Goal: Task Accomplishment & Management: Manage account settings

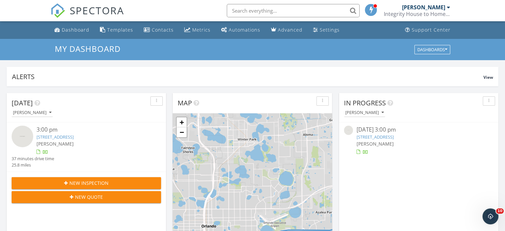
click at [64, 140] on div "[PERSON_NAME]" at bounding box center [93, 143] width 112 height 7
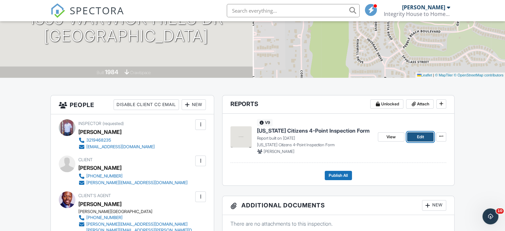
click at [415, 137] on link "Edit" at bounding box center [420, 136] width 27 height 9
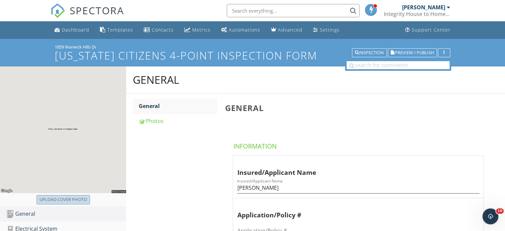
click at [74, 204] on button "Upload cover photo" at bounding box center [64, 199] width 54 height 9
type input "C:\fakepath\DJI_0316.JPG"
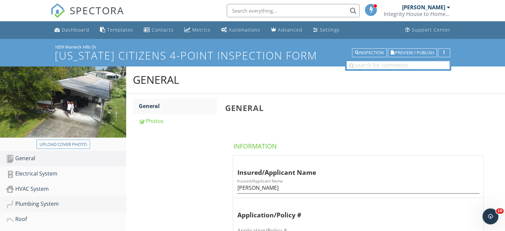
scroll to position [66, 0]
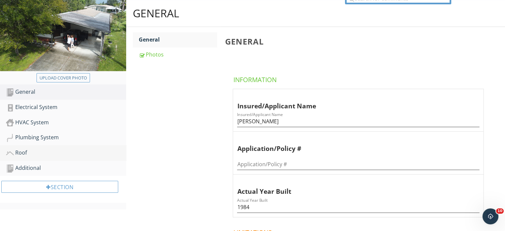
click at [25, 152] on div "Roof" at bounding box center [66, 153] width 120 height 9
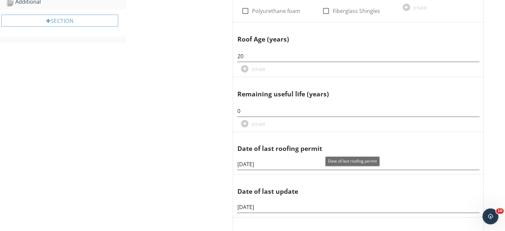
scroll to position [33, 0]
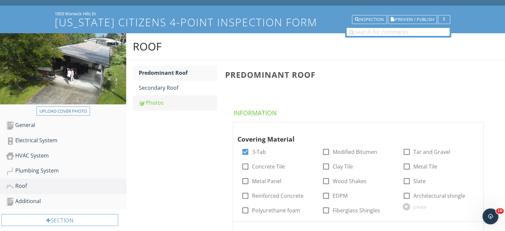
click at [149, 105] on div "Photos" at bounding box center [178, 103] width 78 height 8
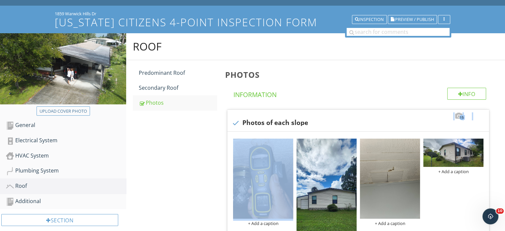
drag, startPoint x: 503, startPoint y: 86, endPoint x: 499, endPoint y: 117, distance: 30.8
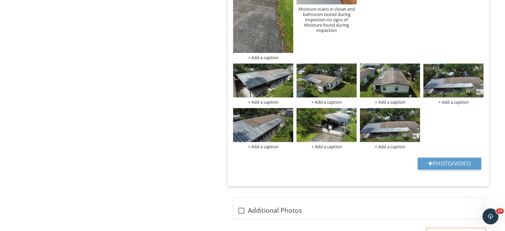
scroll to position [386, 0]
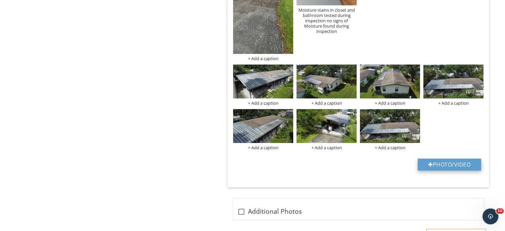
click at [446, 164] on button "Photo/Video" at bounding box center [449, 165] width 63 height 12
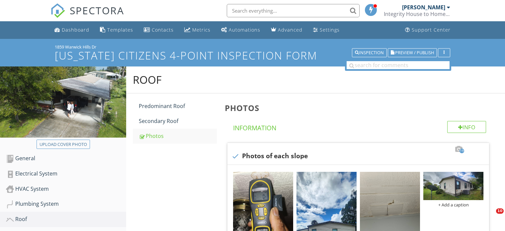
scroll to position [386, 0]
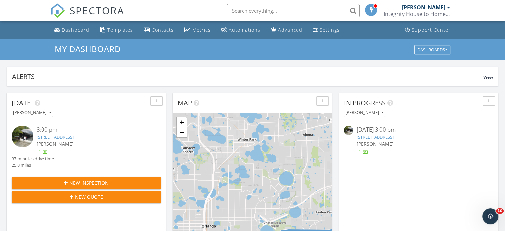
click at [381, 135] on link "1859 Warwick Hills Dr, Orlando, FL 32826" at bounding box center [375, 137] width 37 height 6
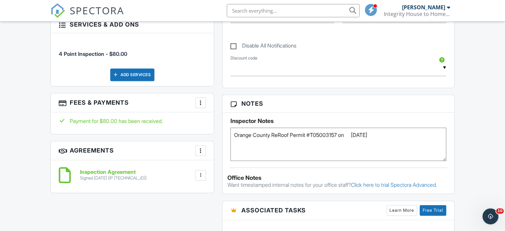
drag, startPoint x: 384, startPoint y: 134, endPoint x: 260, endPoint y: 135, distance: 123.6
click at [235, 136] on textarea "Orange County ReRoof Permit #T05003157 on 01/26/05" at bounding box center [339, 144] width 216 height 33
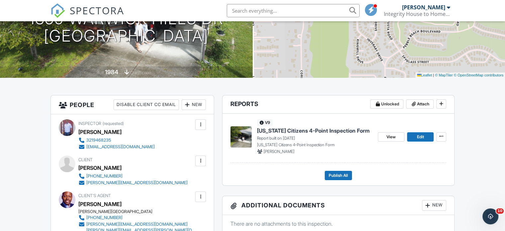
scroll to position [133, 0]
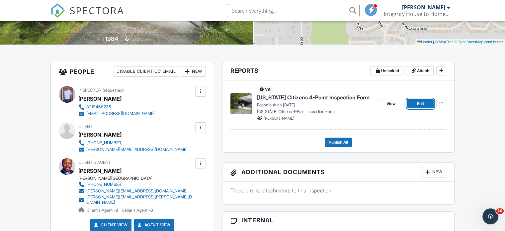
click at [423, 104] on span "Edit" at bounding box center [420, 103] width 7 height 7
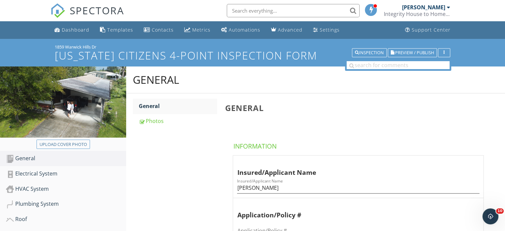
scroll to position [66, 0]
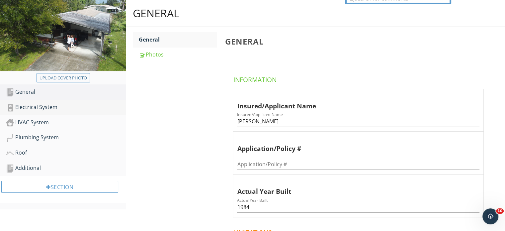
click at [38, 108] on div "Electrical System" at bounding box center [66, 107] width 120 height 9
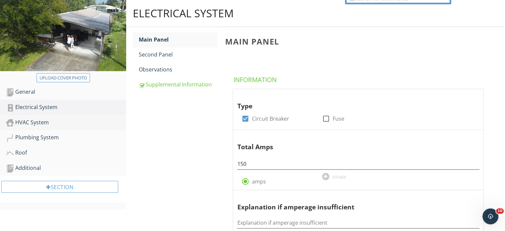
click at [32, 122] on div "HVAC System" at bounding box center [66, 122] width 120 height 9
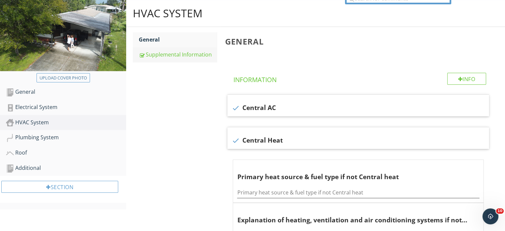
click at [173, 57] on div "Supplemental Information" at bounding box center [178, 55] width 78 height 8
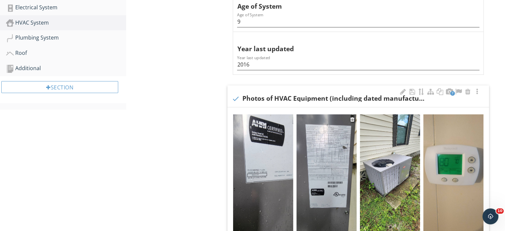
scroll to position [233, 0]
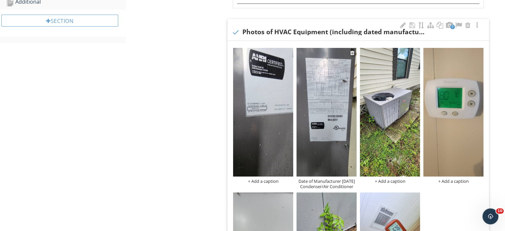
click at [337, 183] on div "Date of Manufacturer [DATE] Condenser/Air Conditioner" at bounding box center [327, 183] width 60 height 11
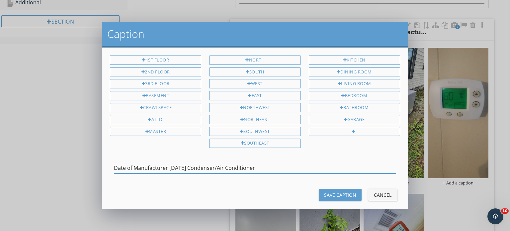
drag, startPoint x: 273, startPoint y: 168, endPoint x: 109, endPoint y: 160, distance: 164.0
click at [109, 160] on div "Date of Manufacturer August 2016 Condenser/Air Conditioner" at bounding box center [255, 168] width 298 height 23
click at [334, 193] on div "Save Caption" at bounding box center [340, 194] width 32 height 7
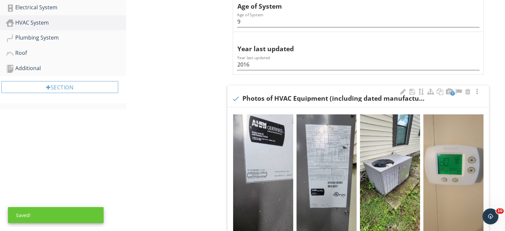
scroll to position [133, 0]
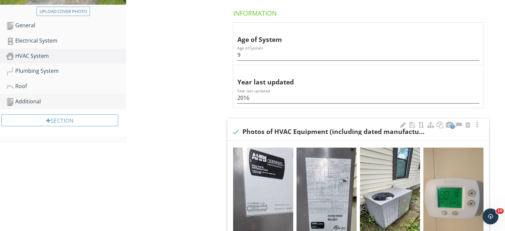
click at [36, 101] on div "Additional" at bounding box center [66, 101] width 120 height 9
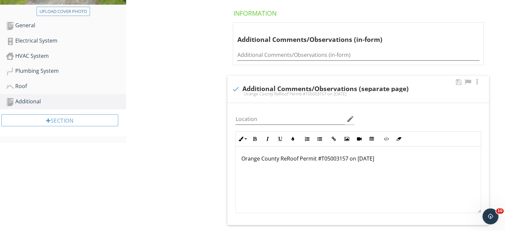
click at [377, 167] on p at bounding box center [358, 169] width 235 height 8
click at [38, 69] on div "Plumbing System" at bounding box center [66, 71] width 120 height 9
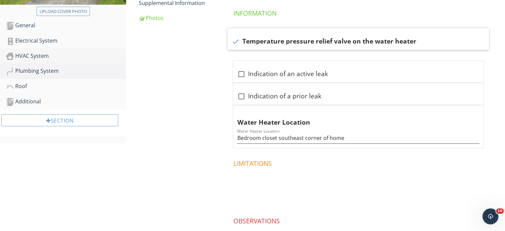
scroll to position [100, 0]
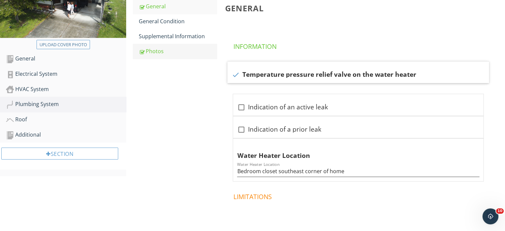
click at [160, 51] on div "Photos" at bounding box center [178, 51] width 78 height 8
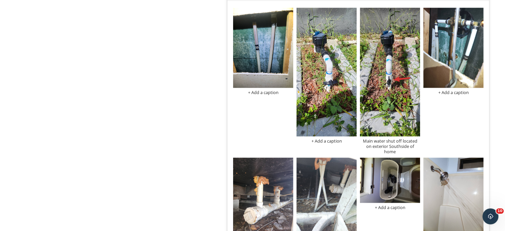
scroll to position [897, 0]
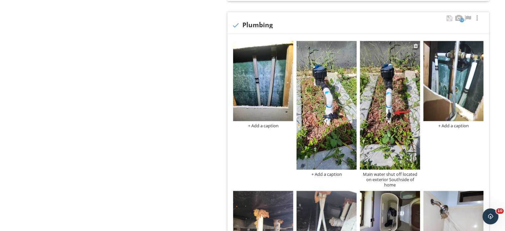
click at [378, 175] on div "Main water shut off located on exterior Southside of home" at bounding box center [390, 179] width 60 height 16
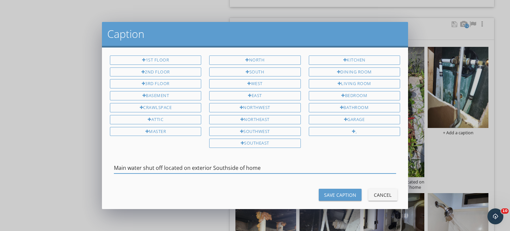
drag, startPoint x: 270, startPoint y: 166, endPoint x: 113, endPoint y: 164, distance: 156.9
click at [113, 164] on div "Main water shut off located on exterior Southside of home" at bounding box center [255, 168] width 298 height 23
click at [375, 191] on div "Cancel" at bounding box center [383, 194] width 19 height 7
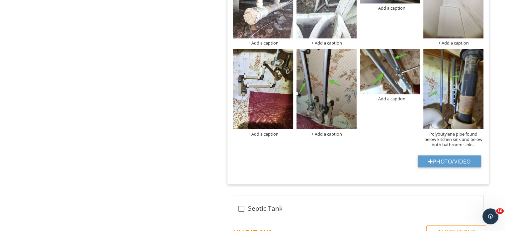
scroll to position [1196, 0]
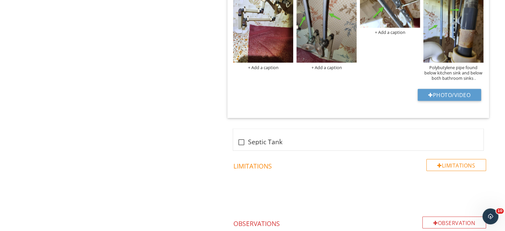
click at [461, 70] on div "Polybutylene pipe found below kitchen sink and below both bathroom sinks ." at bounding box center [454, 72] width 60 height 16
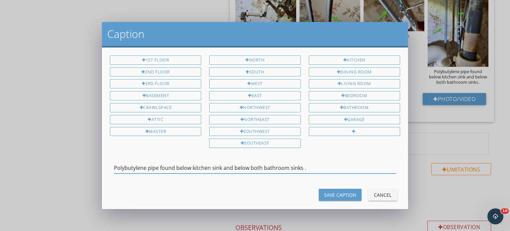
drag, startPoint x: 302, startPoint y: 167, endPoint x: 108, endPoint y: 163, distance: 194.1
click at [108, 163] on div "Polybutylene pipe found below kitchen sink and below both bathroom sinks ." at bounding box center [255, 168] width 298 height 23
click at [328, 196] on button "Save Caption" at bounding box center [340, 195] width 43 height 12
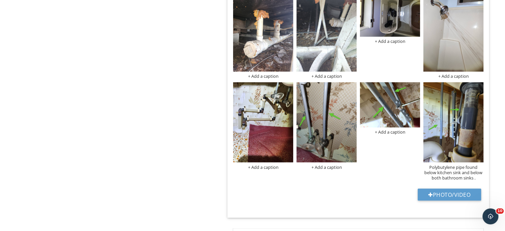
scroll to position [1163, 0]
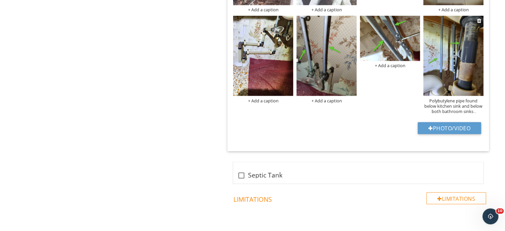
click at [443, 102] on div "Polybutylene pipe found below kitchen sink and below both bathroom sinks ." at bounding box center [454, 106] width 60 height 16
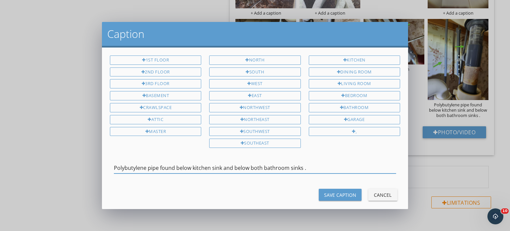
drag, startPoint x: 316, startPoint y: 164, endPoint x: 107, endPoint y: 175, distance: 210.0
click at [101, 174] on div "Caption 1st Floor 2nd Floor 3rd Floor Basement Crawlspace Attic Master North So…" at bounding box center [255, 115] width 510 height 231
click at [337, 192] on div "Save Caption" at bounding box center [340, 194] width 32 height 7
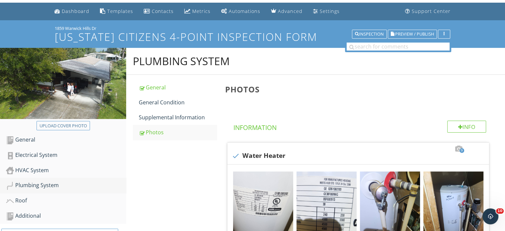
scroll to position [85, 0]
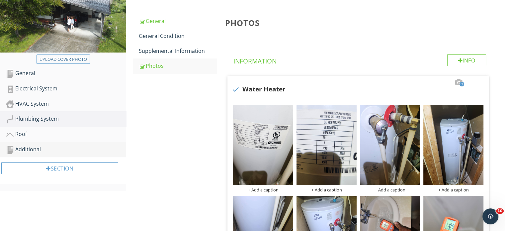
click at [36, 149] on div "Additional" at bounding box center [66, 149] width 120 height 9
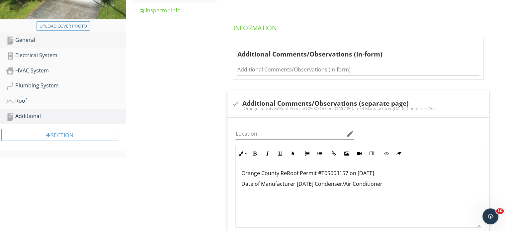
click at [32, 41] on div "General" at bounding box center [66, 40] width 120 height 9
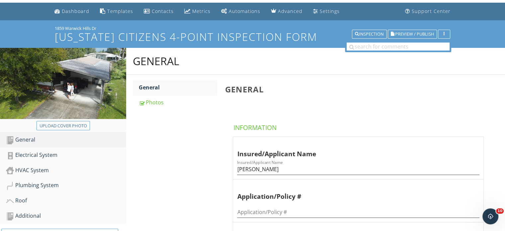
scroll to position [85, 0]
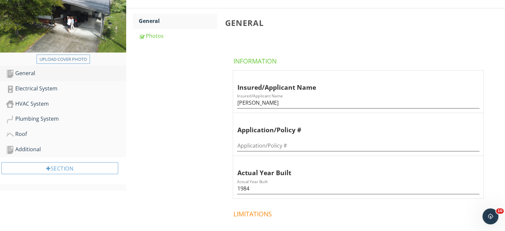
click at [29, 74] on div "General" at bounding box center [66, 73] width 120 height 9
click at [39, 150] on div "Additional" at bounding box center [66, 149] width 120 height 9
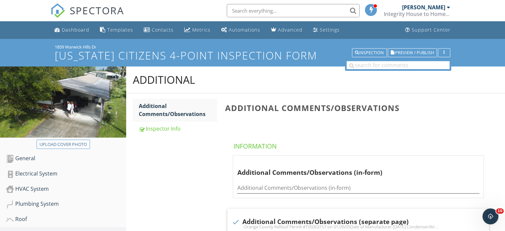
scroll to position [66, 0]
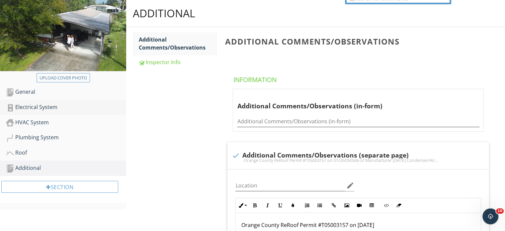
click at [47, 106] on div "Electrical System" at bounding box center [66, 107] width 120 height 9
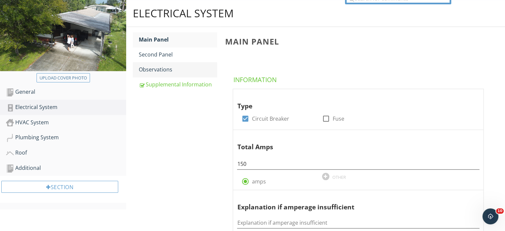
click at [161, 67] on div "Observations" at bounding box center [178, 69] width 78 height 8
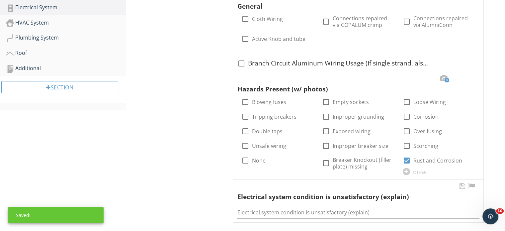
scroll to position [133, 0]
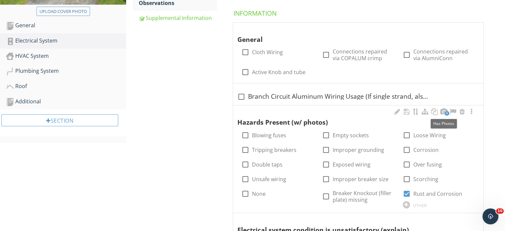
click at [446, 113] on span "4" at bounding box center [447, 113] width 5 height 5
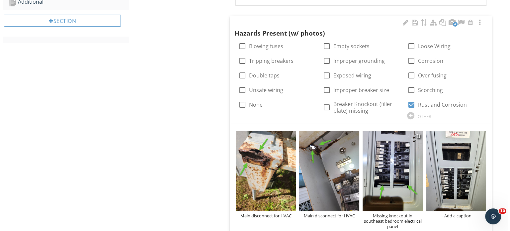
scroll to position [299, 0]
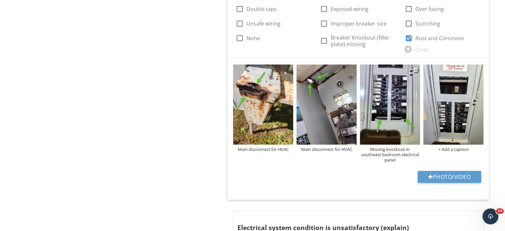
click at [395, 159] on div "Missing knockout in southeast bedroom electrical panel" at bounding box center [390, 155] width 60 height 16
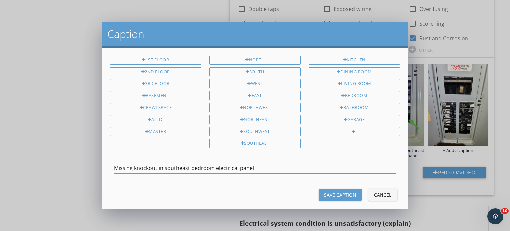
drag, startPoint x: 269, startPoint y: 164, endPoint x: 69, endPoint y: 173, distance: 200.3
click at [63, 173] on div "Caption 1st Floor 2nd Floor 3rd Floor Basement Crawlspace Attic Master North So…" at bounding box center [255, 115] width 510 height 231
click at [340, 191] on div "Save Caption" at bounding box center [340, 194] width 32 height 7
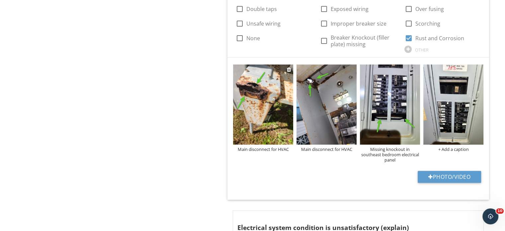
click at [271, 150] on div "Main disconnect for HVAC" at bounding box center [263, 149] width 60 height 5
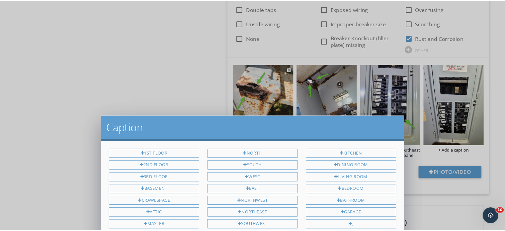
scroll to position [0, 0]
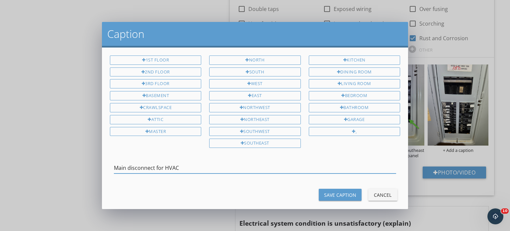
click at [115, 167] on input "Main disconnect for HVAC" at bounding box center [255, 168] width 282 height 11
drag, startPoint x: 241, startPoint y: 165, endPoint x: 92, endPoint y: 158, distance: 148.7
click at [89, 158] on div "Caption 1st Floor 2nd Floor 3rd Floor Basement Crawlspace Attic Master North So…" at bounding box center [255, 115] width 510 height 231
type input "Rust and Corrosion at Main disconnect for HVAC"
click at [337, 191] on div "Save Caption" at bounding box center [340, 194] width 32 height 7
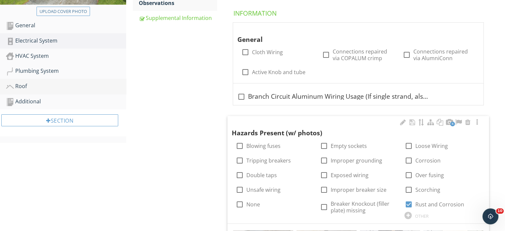
scroll to position [66, 0]
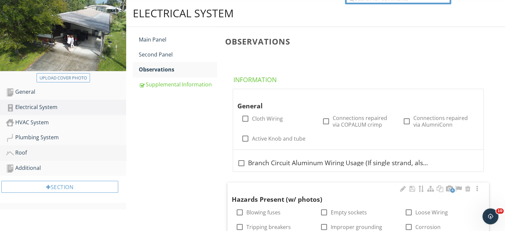
click at [23, 151] on div "Roof" at bounding box center [66, 153] width 120 height 9
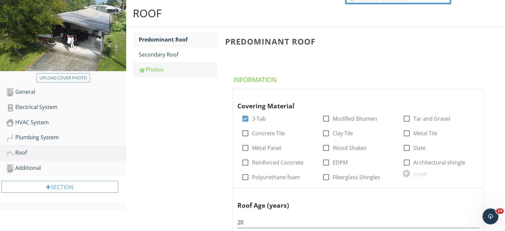
click at [161, 70] on div "Photos" at bounding box center [178, 69] width 78 height 8
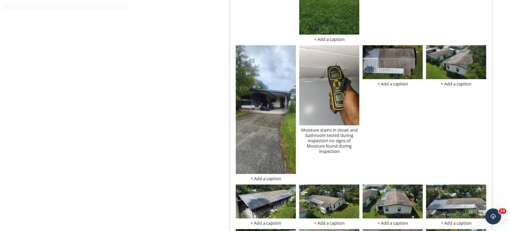
scroll to position [299, 0]
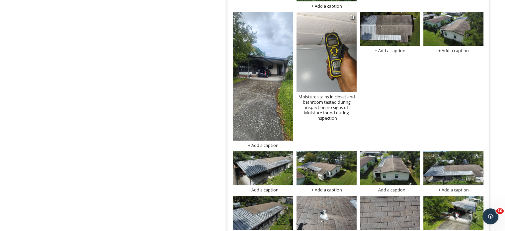
click at [331, 110] on div "Moisture stains in closet and bathroom tested during inspection no signs of Moi…" at bounding box center [327, 107] width 60 height 27
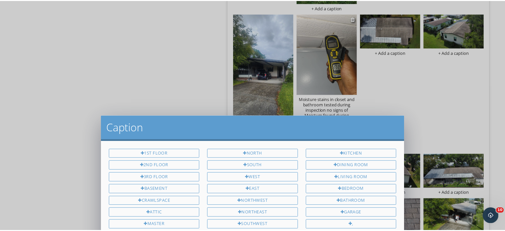
scroll to position [0, 0]
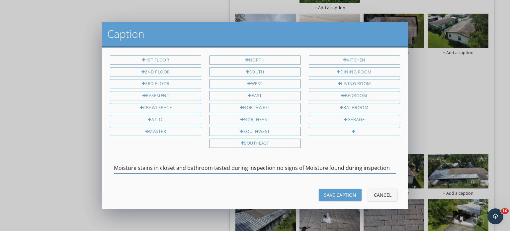
drag, startPoint x: 115, startPoint y: 163, endPoint x: 397, endPoint y: 168, distance: 282.2
click at [397, 168] on div "Moisture stains in closet and bathroom tested during inspection no signs of Moi…" at bounding box center [255, 168] width 298 height 23
click at [381, 167] on input "Moisture stains in closet and bathroom tested during inspection no signs of Moi…" at bounding box center [255, 168] width 282 height 11
click at [385, 165] on input "Moisture stains in closet and bathroom tested during inspection no signs of Moi…" at bounding box center [255, 168] width 282 height 11
type input "Moisture stains in closet and bathroom tested during inspection no signs of Moi…"
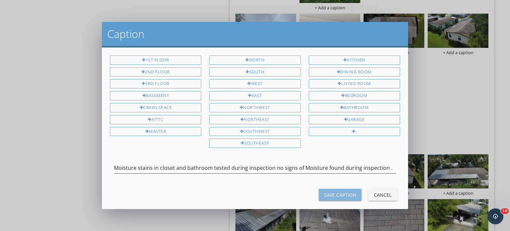
click at [344, 193] on div "Save Caption" at bounding box center [340, 194] width 32 height 7
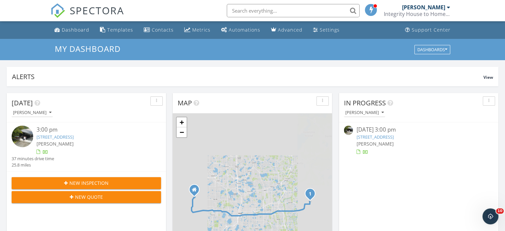
click at [70, 137] on link "1859 Warwick Hills Dr, Orlando, FL 32826" at bounding box center [55, 137] width 37 height 6
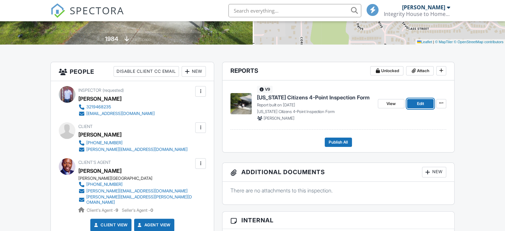
click at [422, 105] on span "Edit" at bounding box center [420, 103] width 7 height 7
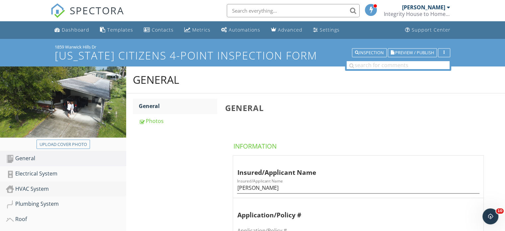
scroll to position [33, 0]
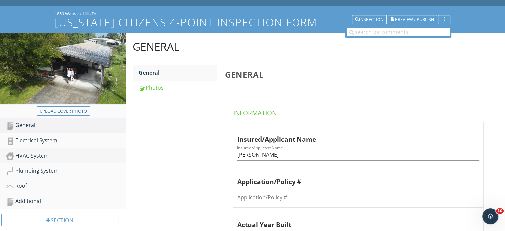
click at [37, 157] on div "HVAC System" at bounding box center [66, 156] width 120 height 9
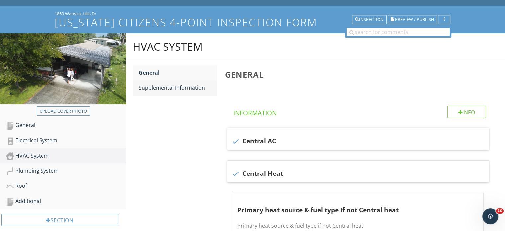
click at [173, 89] on div "Supplemental Information" at bounding box center [178, 88] width 78 height 8
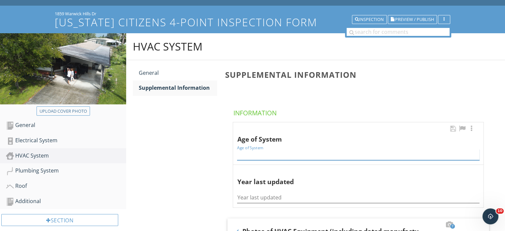
click at [270, 156] on input "Age of System" at bounding box center [358, 154] width 243 height 11
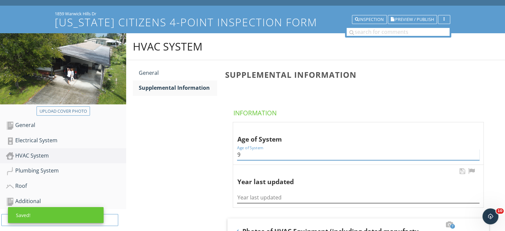
type input "9"
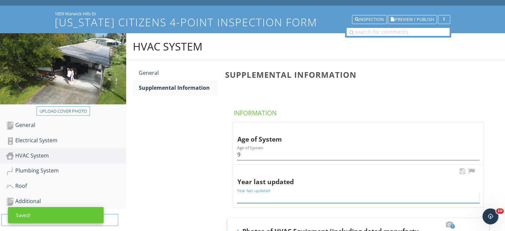
click at [250, 198] on input "Year last updated" at bounding box center [358, 197] width 243 height 11
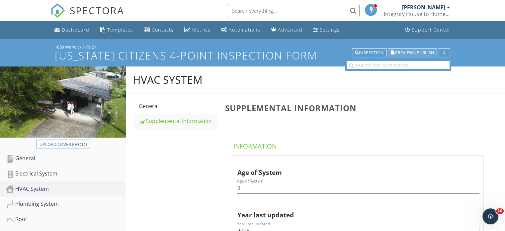
type input "2016"
click at [415, 51] on span "Preview / Publish" at bounding box center [414, 53] width 39 height 4
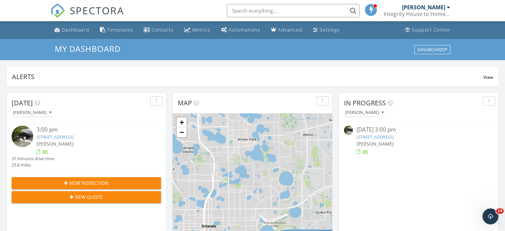
scroll to position [66, 0]
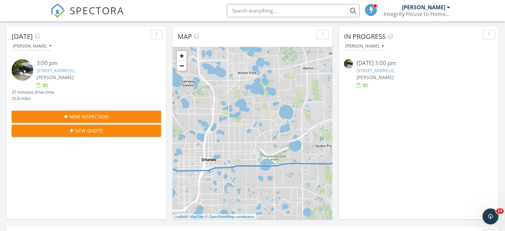
click at [375, 69] on link "1859 Warwick Hills Dr, Orlando, FL 32826" at bounding box center [375, 70] width 37 height 6
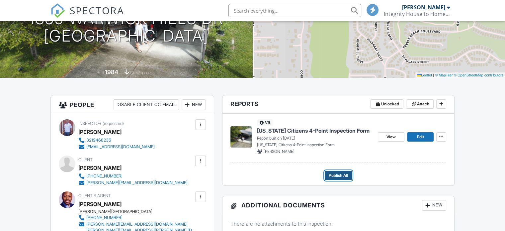
click at [340, 172] on span "Publish All" at bounding box center [338, 175] width 19 height 7
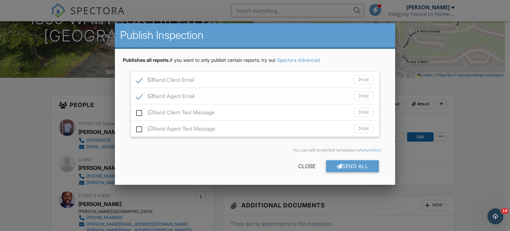
click at [139, 115] on label "Send Client Text Message" at bounding box center [175, 113] width 78 height 8
click at [139, 111] on input "Send Client Text Message" at bounding box center [138, 109] width 4 height 4
checkbox input "true"
click at [136, 129] on label "Send Agent Text Message" at bounding box center [175, 130] width 79 height 8
click at [136, 128] on input "Send Agent Text Message" at bounding box center [138, 125] width 4 height 4
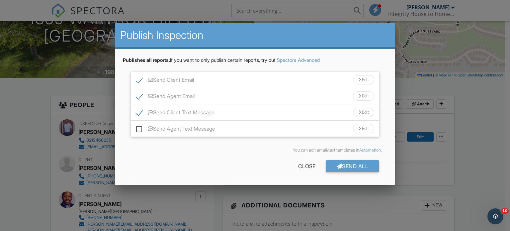
checkbox input "true"
click at [355, 169] on div "Send All" at bounding box center [352, 166] width 53 height 12
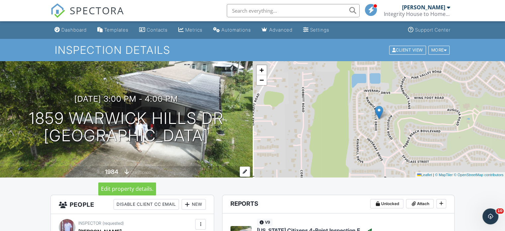
click at [243, 171] on div at bounding box center [245, 171] width 10 height 10
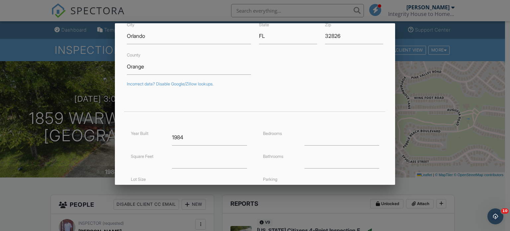
scroll to position [100, 0]
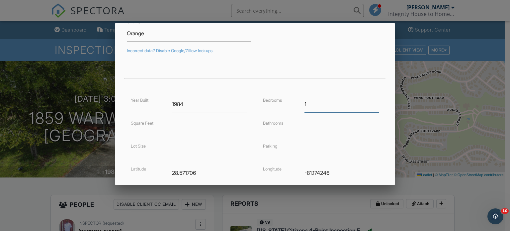
click at [372, 101] on input "1" at bounding box center [342, 104] width 75 height 16
type input "2"
click at [372, 101] on input "2" at bounding box center [342, 104] width 75 height 16
click at [371, 125] on input "0.25" at bounding box center [342, 127] width 75 height 16
click at [371, 125] on input "0.5" at bounding box center [342, 127] width 75 height 16
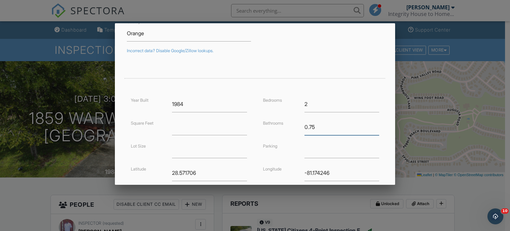
click at [371, 125] on input "0.75" at bounding box center [342, 127] width 75 height 16
click at [371, 125] on input "1" at bounding box center [342, 127] width 75 height 16
click at [371, 125] on input "1.25" at bounding box center [342, 127] width 75 height 16
click at [371, 125] on input "1.5" at bounding box center [342, 127] width 75 height 16
click at [371, 125] on input "1.75" at bounding box center [342, 127] width 75 height 16
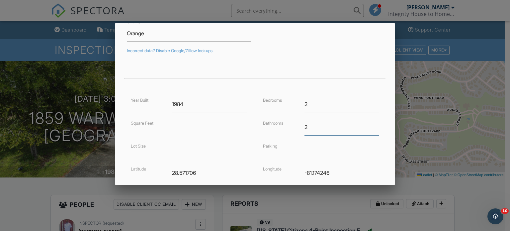
type input "2"
click at [371, 125] on input "2" at bounding box center [342, 127] width 75 height 16
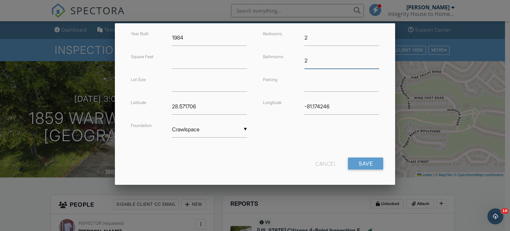
scroll to position [170, 0]
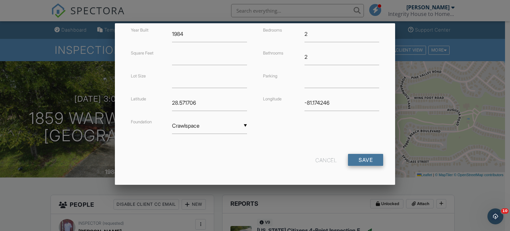
click at [367, 162] on input "Save" at bounding box center [365, 160] width 35 height 12
